Goal: Find specific page/section: Find specific page/section

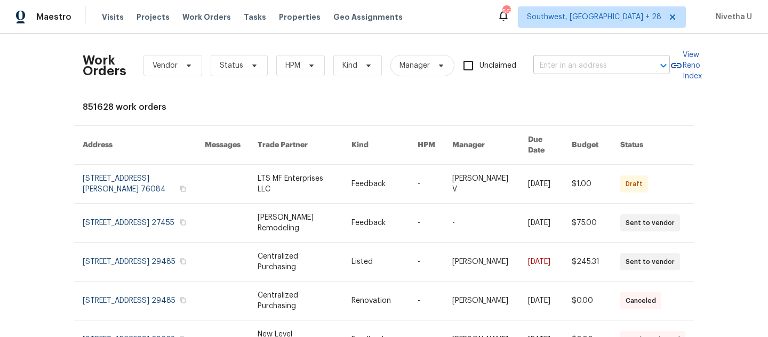
click at [553, 70] on input "text" at bounding box center [586, 66] width 107 height 17
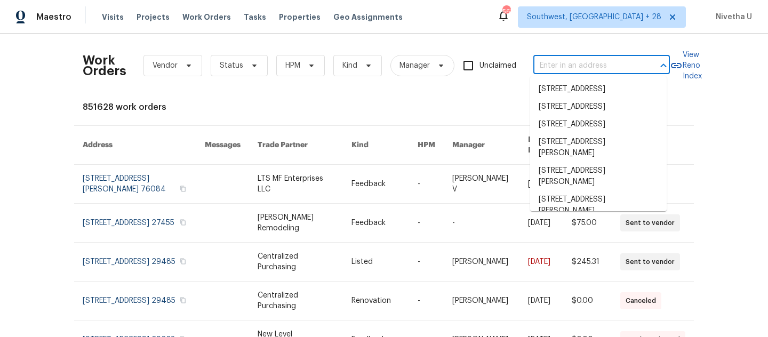
paste input "[STREET_ADDRESS][PERSON_NAME]"
type input "[STREET_ADDRESS][PERSON_NAME]"
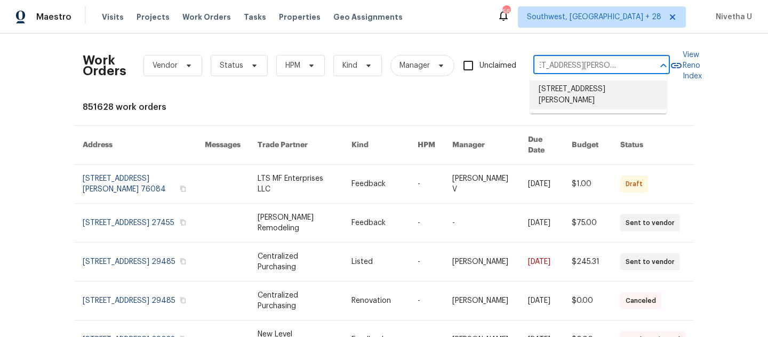
click at [571, 96] on li "[STREET_ADDRESS][PERSON_NAME]" at bounding box center [598, 95] width 136 height 29
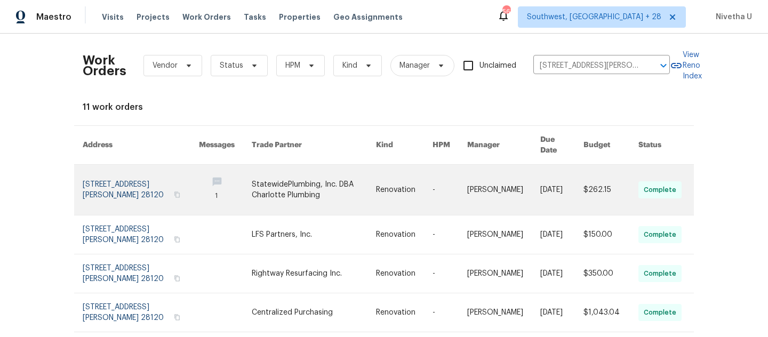
click at [106, 187] on link at bounding box center [141, 190] width 116 height 50
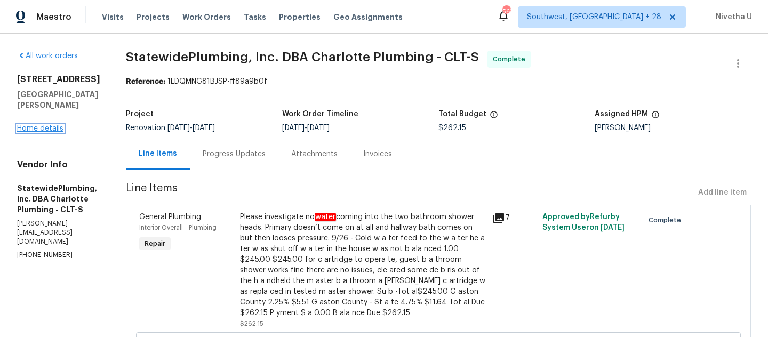
click at [33, 125] on link "Home details" at bounding box center [40, 128] width 46 height 7
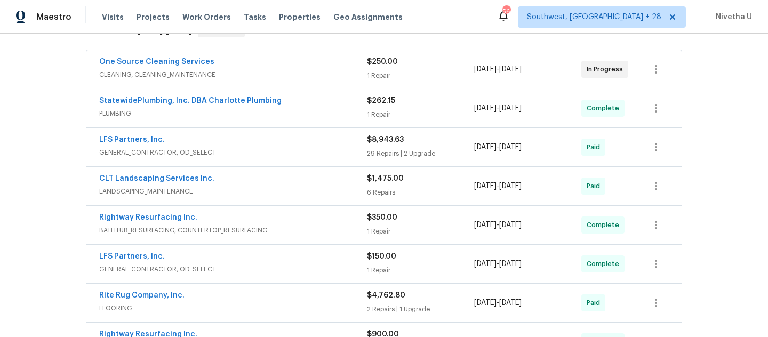
scroll to position [504, 0]
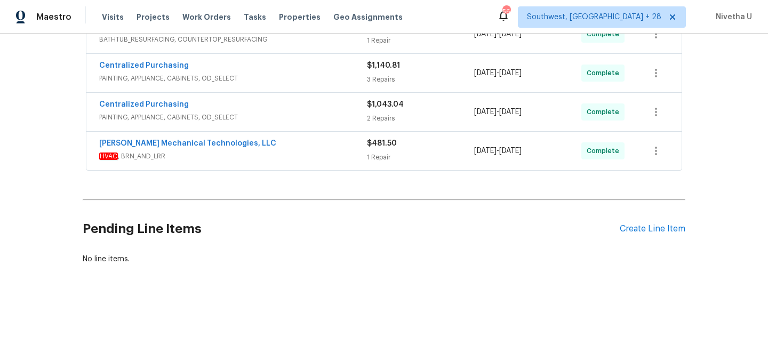
click at [274, 151] on span "HVAC , BRN_AND_LRR" at bounding box center [233, 156] width 268 height 11
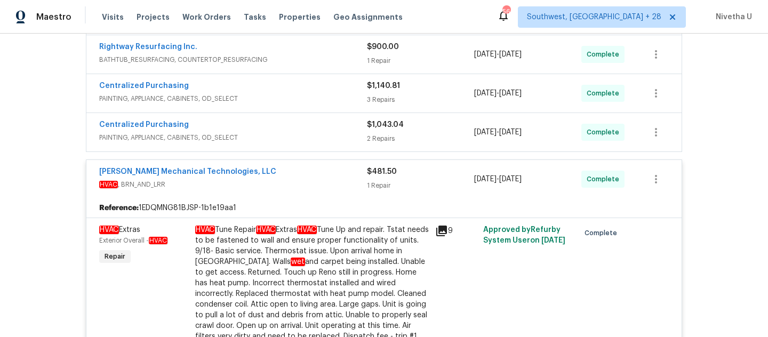
scroll to position [475, 0]
click at [305, 183] on span "HVAC , BRN_AND_LRR" at bounding box center [233, 185] width 268 height 11
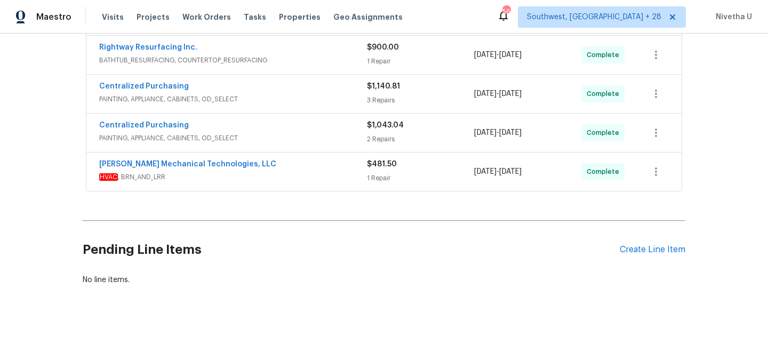
click at [299, 138] on span "PAINTING, APPLIANCE, CABINETS, OD_SELECT" at bounding box center [233, 138] width 268 height 11
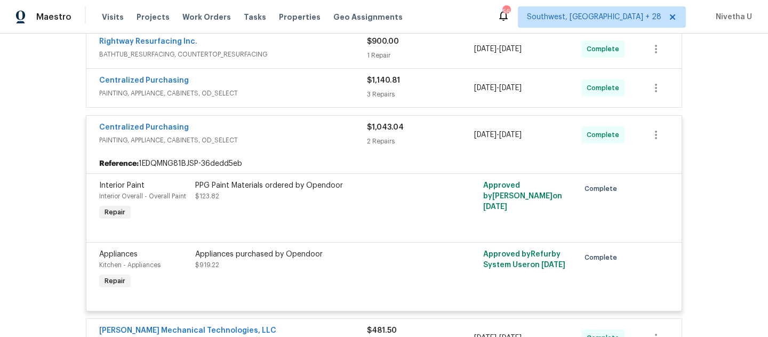
scroll to position [481, 0]
click at [293, 123] on div "Centralized Purchasing" at bounding box center [233, 128] width 268 height 13
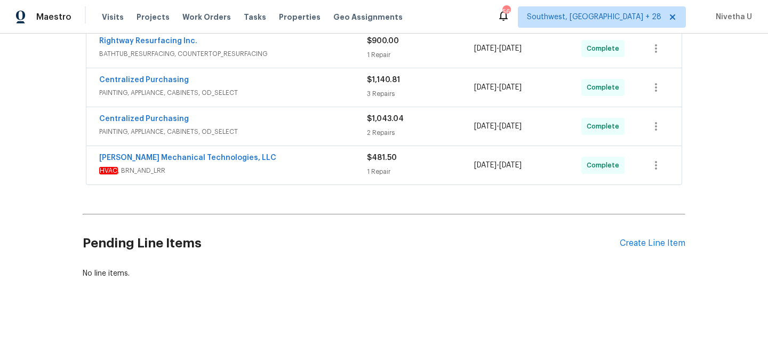
click at [293, 99] on div "Centralized Purchasing PAINTING, APPLIANCE, CABINETS, OD_SELECT" at bounding box center [233, 88] width 268 height 26
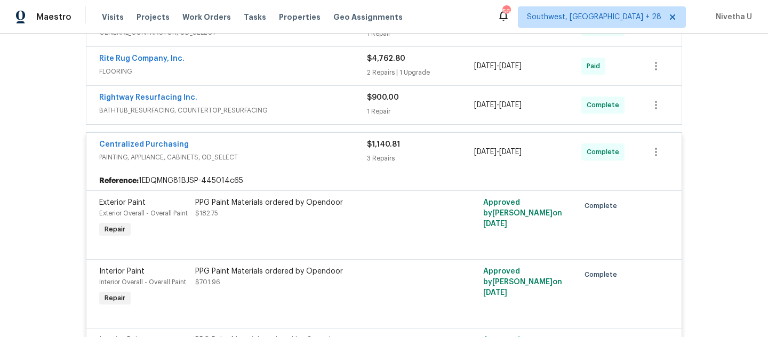
scroll to position [422, 0]
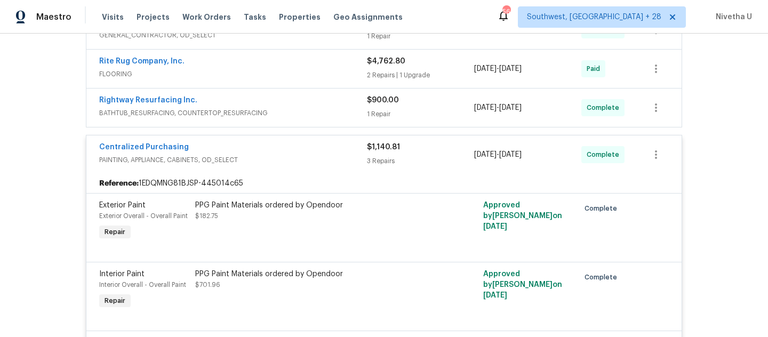
click at [293, 155] on span "PAINTING, APPLIANCE, CABINETS, OD_SELECT" at bounding box center [233, 160] width 268 height 11
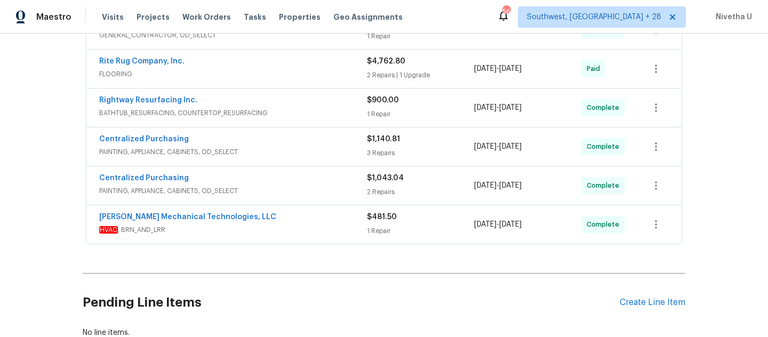
click at [293, 125] on div "Rightway Resurfacing Inc. BATHTUB_RESURFACING, COUNTERTOP_RESURFACING $900.00 1…" at bounding box center [383, 108] width 595 height 38
click at [293, 114] on span "BATHTUB_RESURFACING, COUNTERTOP_RESURFACING" at bounding box center [233, 113] width 268 height 11
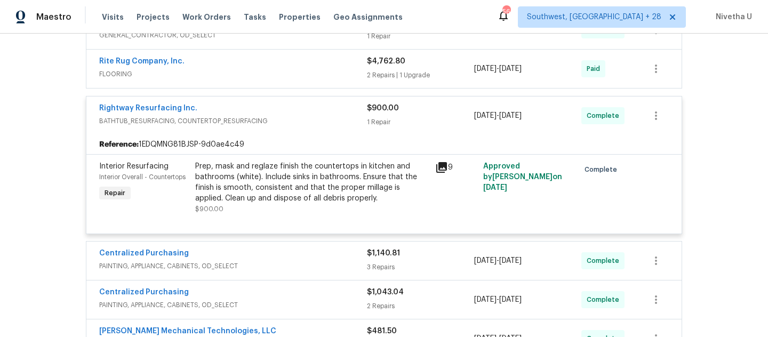
click at [292, 119] on span "BATHTUB_RESURFACING, COUNTERTOP_RESURFACING" at bounding box center [233, 121] width 268 height 11
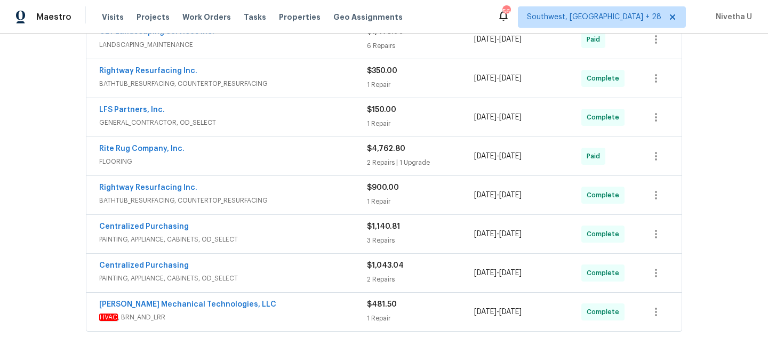
scroll to position [334, 0]
click at [272, 159] on span "FLOORING" at bounding box center [233, 162] width 268 height 11
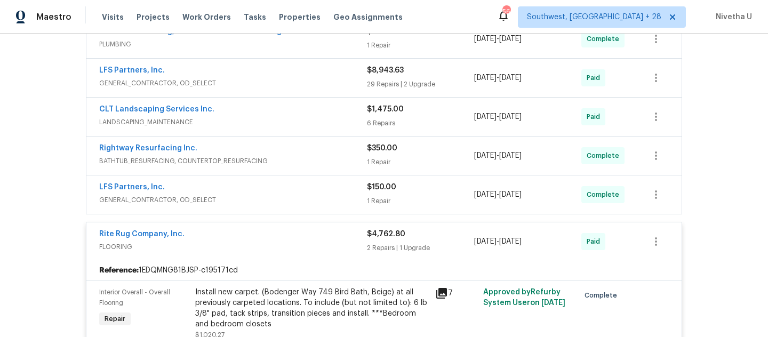
scroll to position [257, 0]
click at [296, 245] on span "FLOORING" at bounding box center [233, 247] width 268 height 11
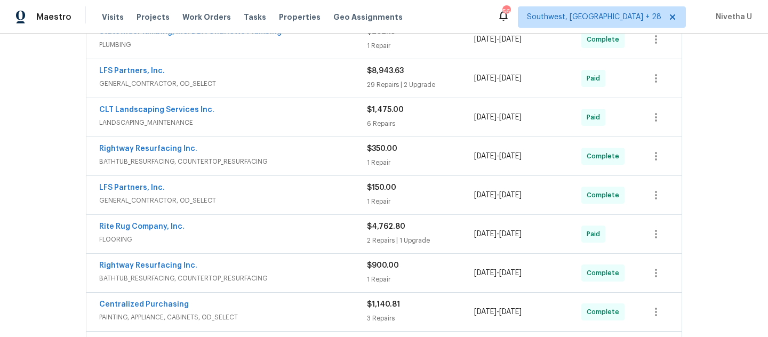
click at [298, 199] on span "GENERAL_CONTRACTOR, OD_SELECT" at bounding box center [233, 200] width 268 height 11
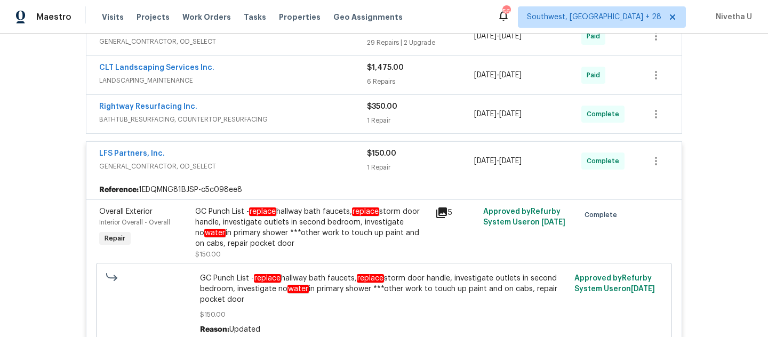
scroll to position [302, 0]
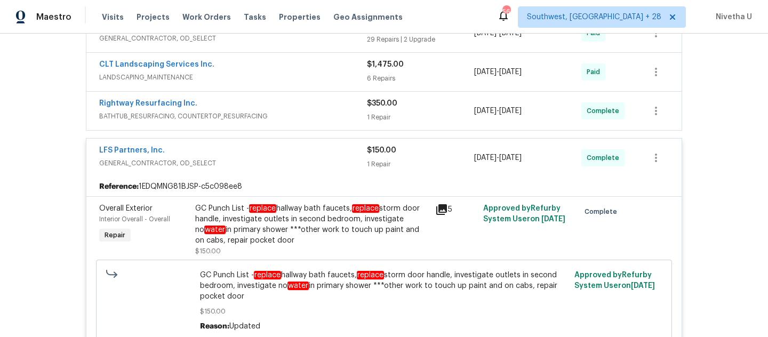
click at [294, 158] on span "GENERAL_CONTRACTOR, OD_SELECT" at bounding box center [233, 163] width 268 height 11
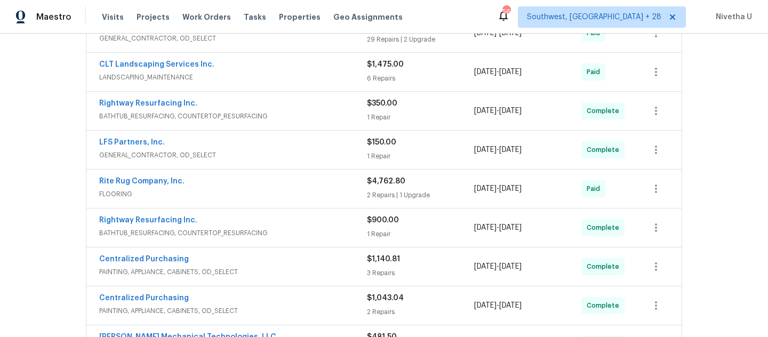
click at [294, 131] on div "LFS Partners, Inc. GENERAL_CONTRACTOR, OD_SELECT $150.00 1 Repair [DATE] - [DAT…" at bounding box center [383, 150] width 595 height 38
click at [294, 116] on span "BATHTUB_RESURFACING, COUNTERTOP_RESURFACING" at bounding box center [233, 116] width 268 height 11
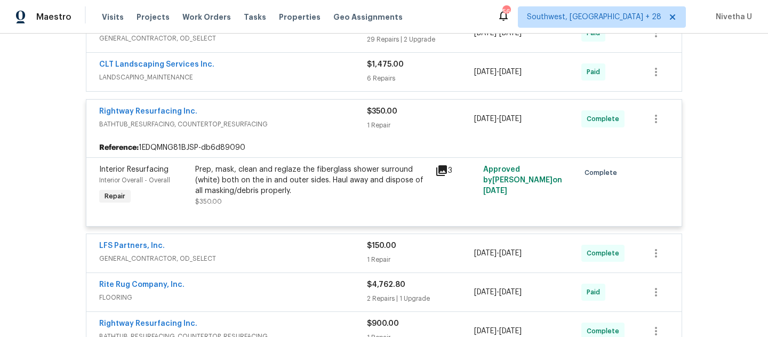
click at [299, 121] on span "BATHTUB_RESURFACING, COUNTERTOP_RESURFACING" at bounding box center [233, 124] width 268 height 11
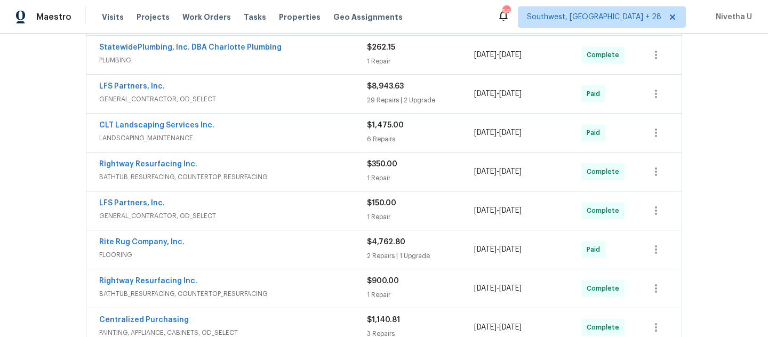
scroll to position [223, 0]
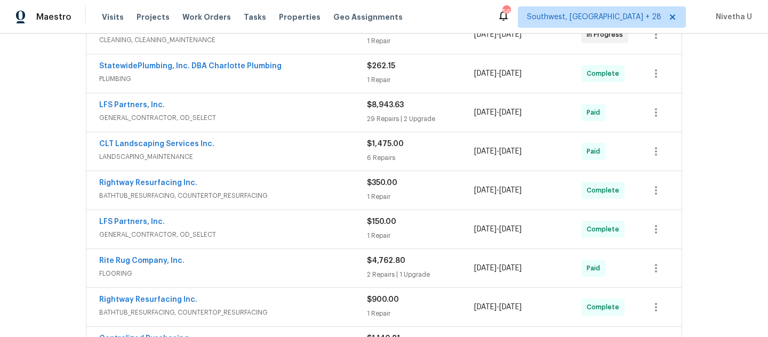
click at [294, 146] on div "CLT Landscaping Services Inc." at bounding box center [233, 145] width 268 height 13
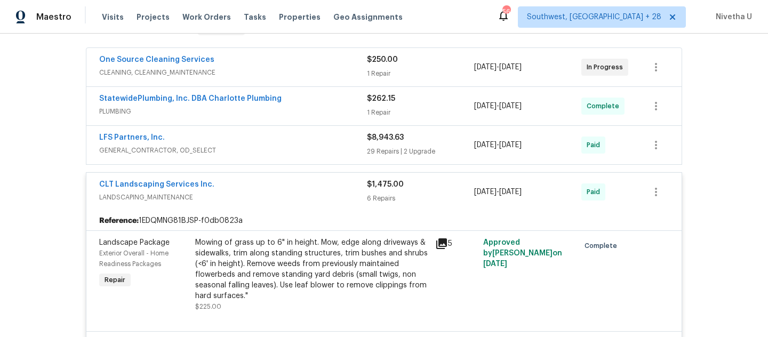
scroll to position [144, 0]
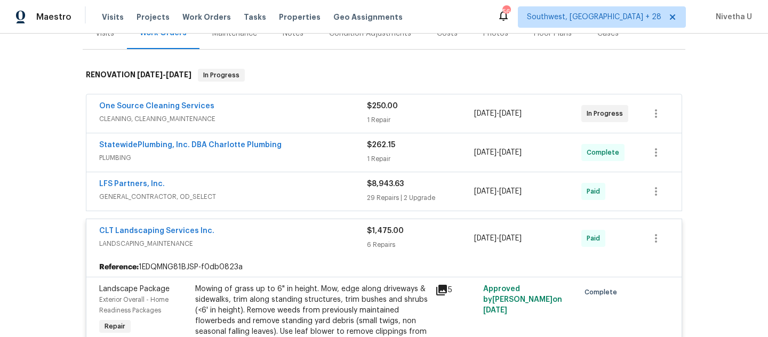
click at [282, 244] on span "LANDSCAPING_MAINTENANCE" at bounding box center [233, 243] width 268 height 11
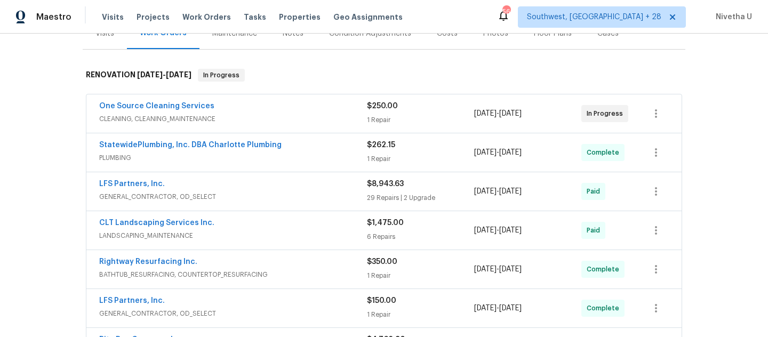
click at [280, 194] on span "GENERAL_CONTRACTOR, OD_SELECT" at bounding box center [233, 196] width 268 height 11
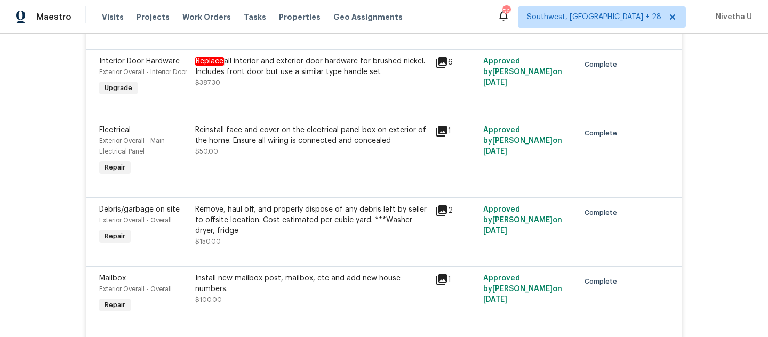
scroll to position [62, 0]
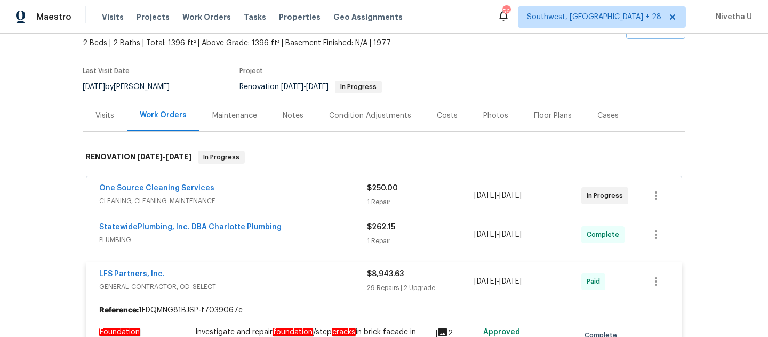
click at [283, 290] on span "GENERAL_CONTRACTOR, OD_SELECT" at bounding box center [233, 287] width 268 height 11
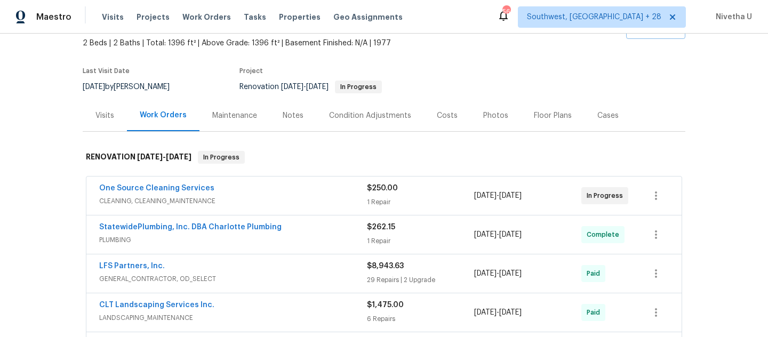
click at [293, 241] on span "PLUMBING" at bounding box center [233, 240] width 268 height 11
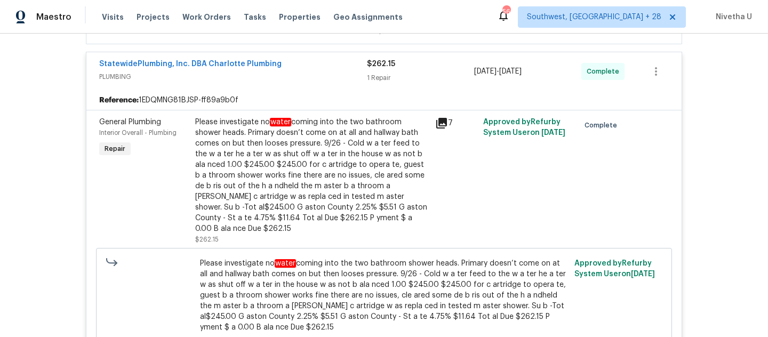
scroll to position [188, 0]
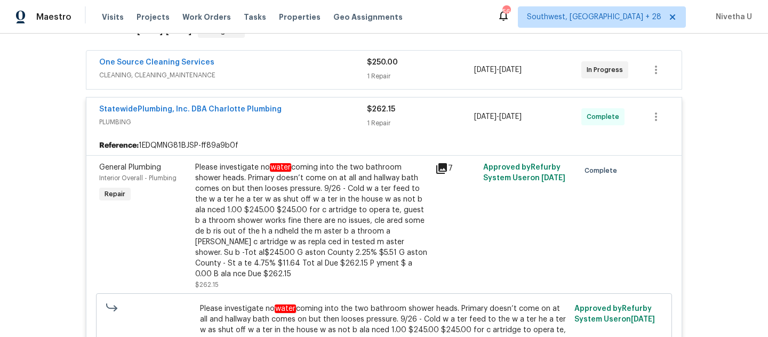
click at [323, 125] on span "PLUMBING" at bounding box center [233, 122] width 268 height 11
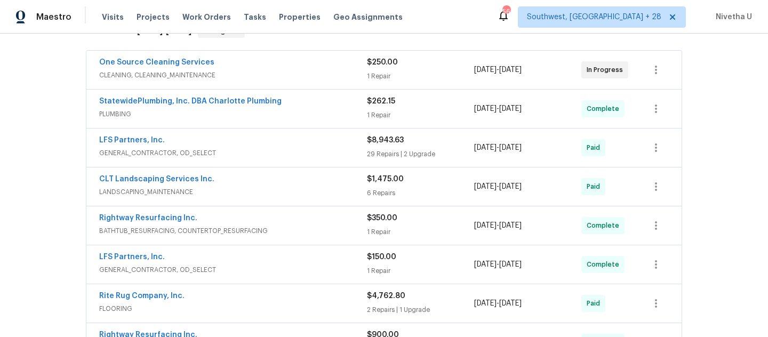
click at [312, 76] on span "CLEANING, CLEANING_MAINTENANCE" at bounding box center [233, 75] width 268 height 11
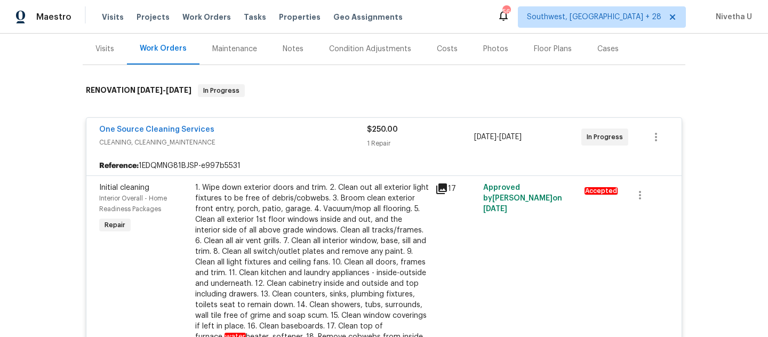
scroll to position [85, 0]
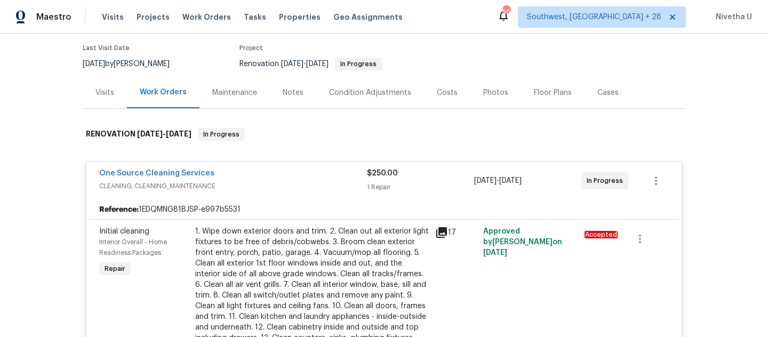
click at [290, 177] on div "One Source Cleaning Services" at bounding box center [233, 174] width 268 height 13
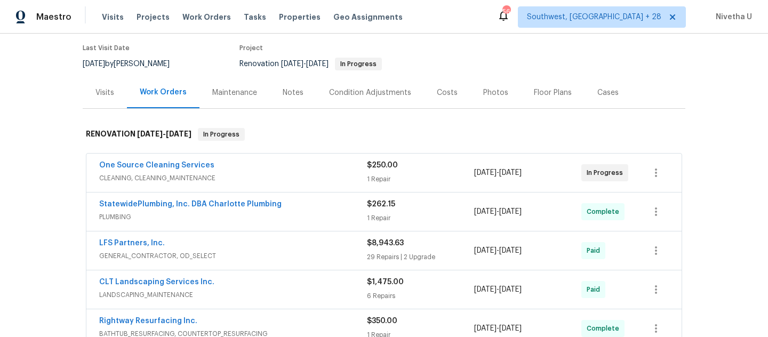
click at [184, 23] on div "Visits Projects Work Orders Tasks Properties Geo Assignments" at bounding box center [259, 16] width 314 height 21
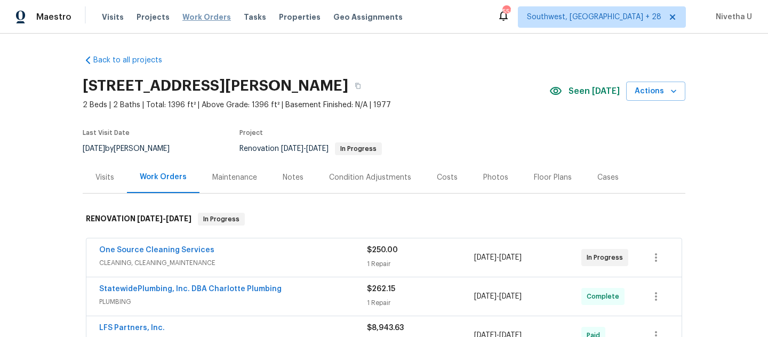
drag, startPoint x: 202, startPoint y: 15, endPoint x: 208, endPoint y: 15, distance: 6.4
click at [202, 15] on span "Work Orders" at bounding box center [206, 17] width 49 height 11
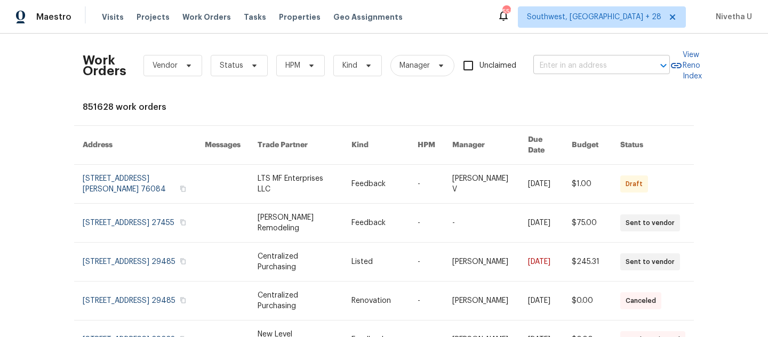
click at [582, 64] on input "text" at bounding box center [586, 66] width 107 height 17
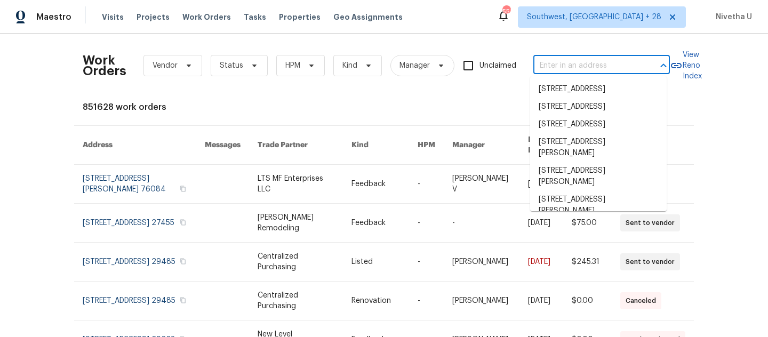
paste input "[STREET_ADDRESS]"
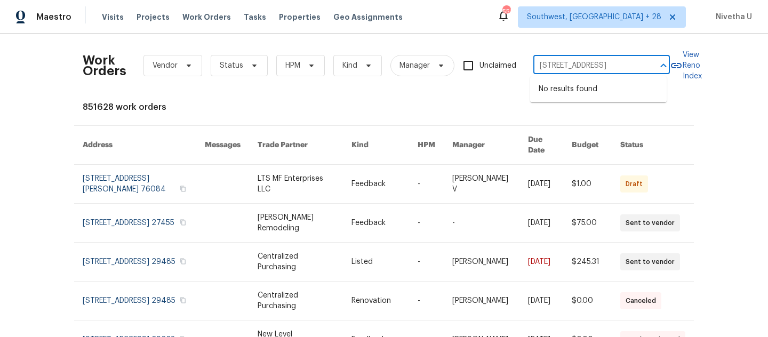
type input "[STREET_ADDRESS]"
click at [630, 23] on span "Southwest, [GEOGRAPHIC_DATA] + 28" at bounding box center [602, 16] width 168 height 21
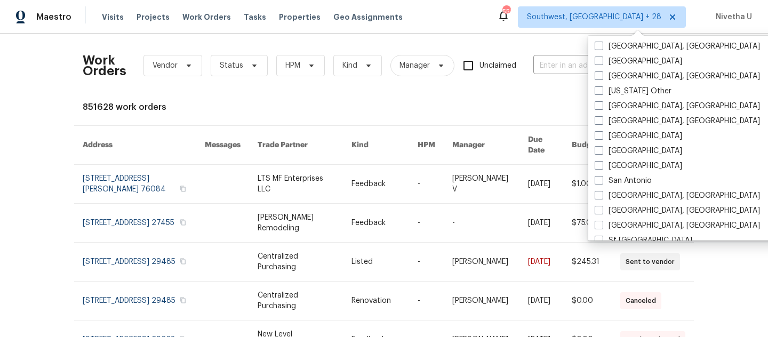
scroll to position [1291, 0]
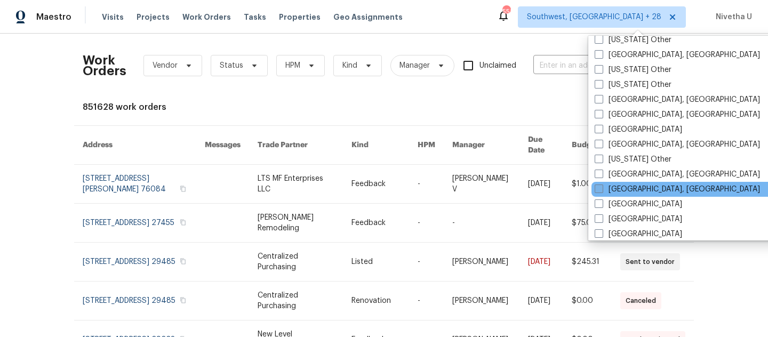
click at [632, 184] on label "[GEOGRAPHIC_DATA], [GEOGRAPHIC_DATA]" at bounding box center [677, 189] width 165 height 11
click at [601, 184] on input "[GEOGRAPHIC_DATA], [GEOGRAPHIC_DATA]" at bounding box center [598, 187] width 7 height 7
checkbox input "true"
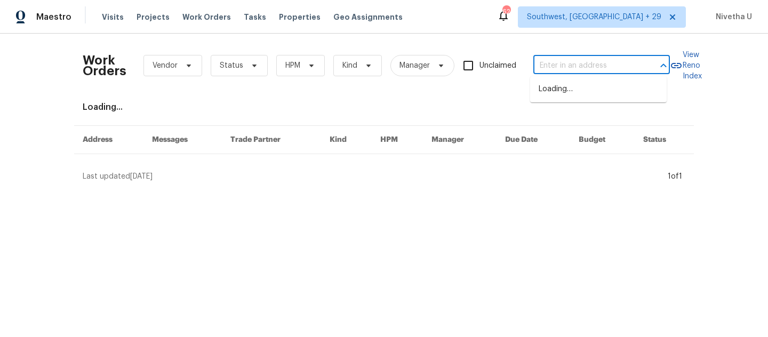
click at [559, 70] on input "text" at bounding box center [586, 66] width 107 height 17
paste input "[STREET_ADDRESS]"
type input "[STREET_ADDRESS]"
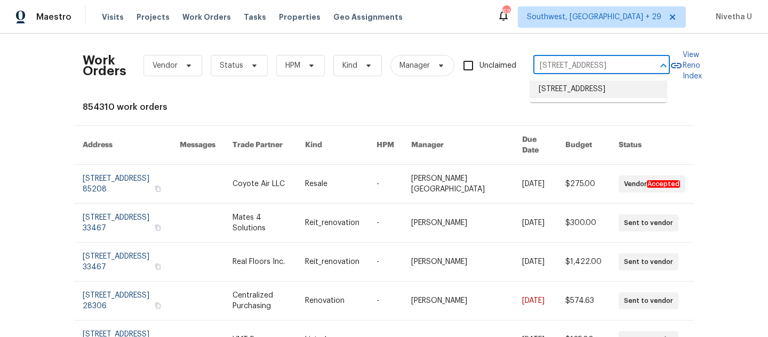
click at [571, 94] on li "[STREET_ADDRESS]" at bounding box center [598, 90] width 136 height 18
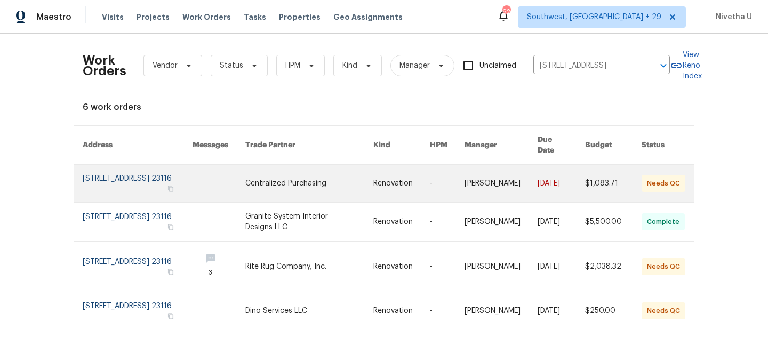
click at [87, 169] on link at bounding box center [138, 183] width 110 height 37
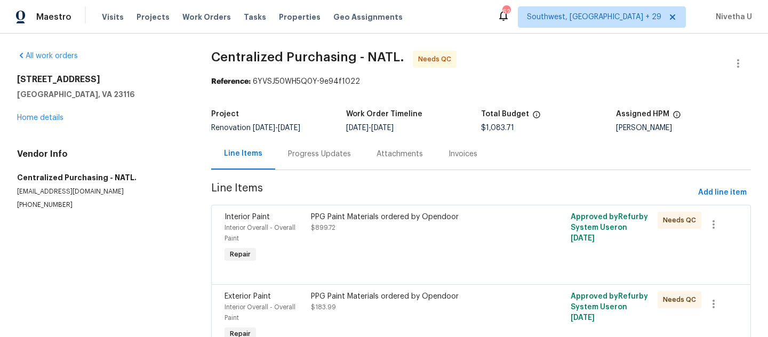
click at [43, 122] on div "[STREET_ADDRESS] Home details" at bounding box center [101, 98] width 168 height 49
click at [43, 117] on link "Home details" at bounding box center [40, 117] width 46 height 7
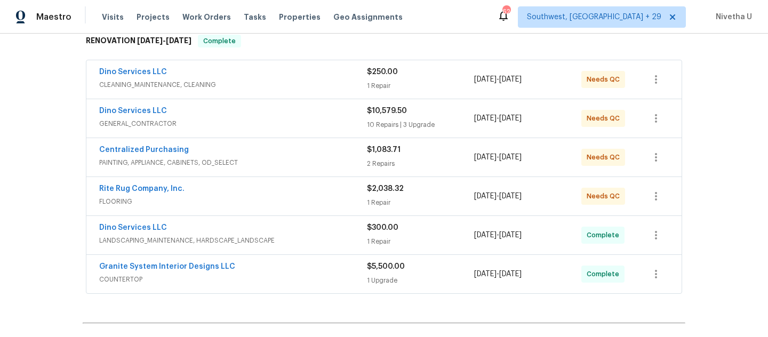
scroll to position [183, 0]
